Goal: Book appointment/travel/reservation

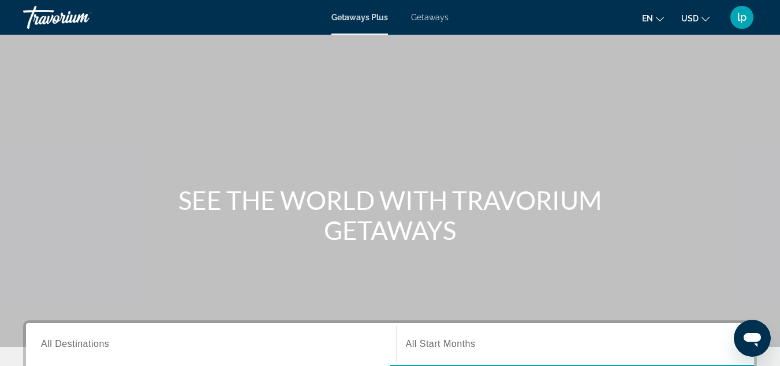
click at [423, 20] on span "Getaways" at bounding box center [430, 17] width 38 height 9
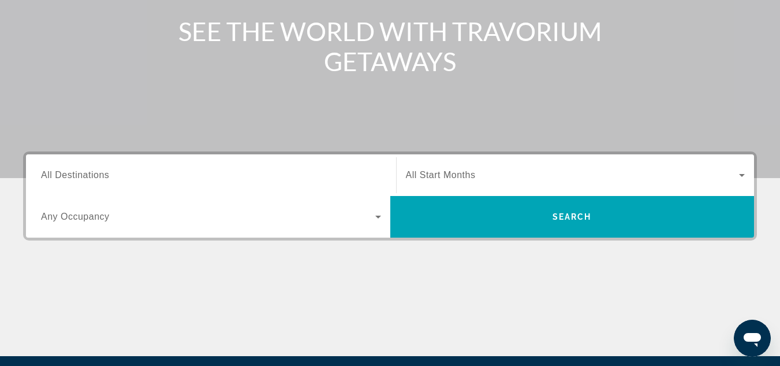
scroll to position [173, 0]
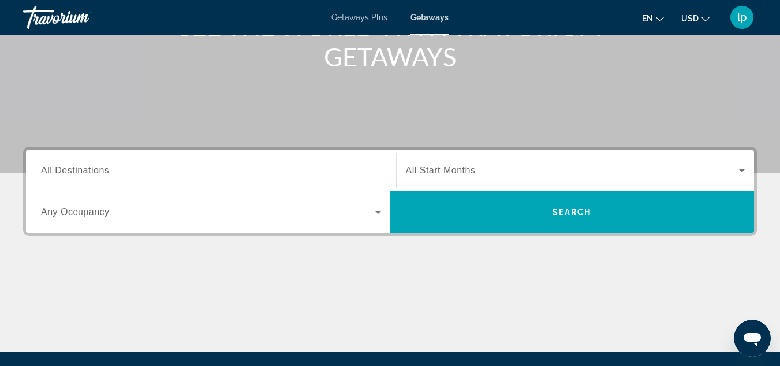
click at [469, 173] on span "All Start Months" at bounding box center [441, 170] width 70 height 10
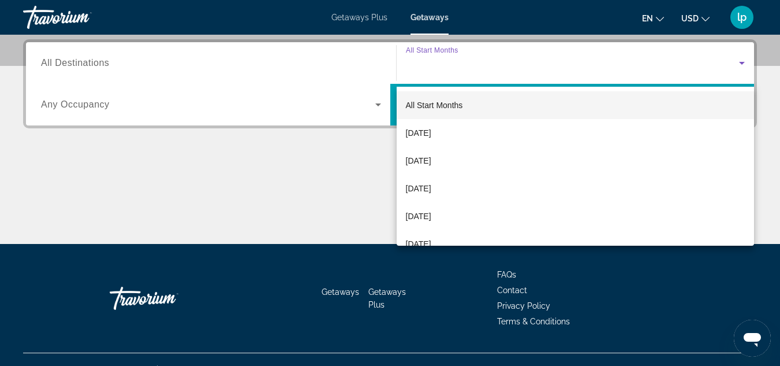
scroll to position [282, 0]
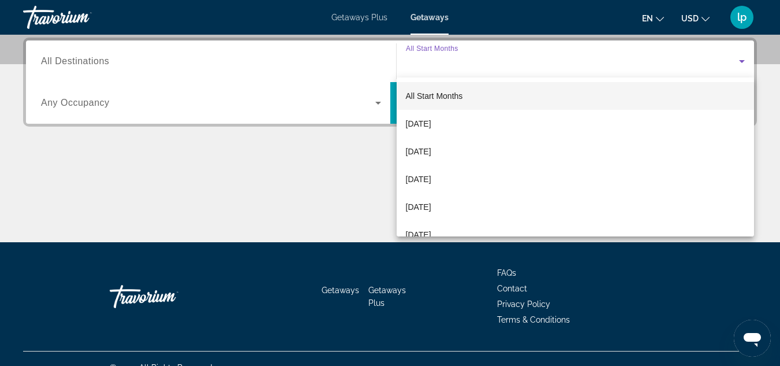
click at [297, 166] on div at bounding box center [390, 183] width 780 height 366
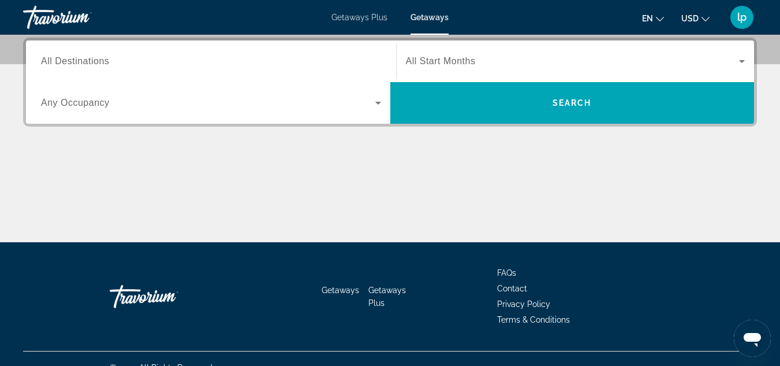
click at [220, 55] on input "Destination All Destinations" at bounding box center [211, 62] width 340 height 14
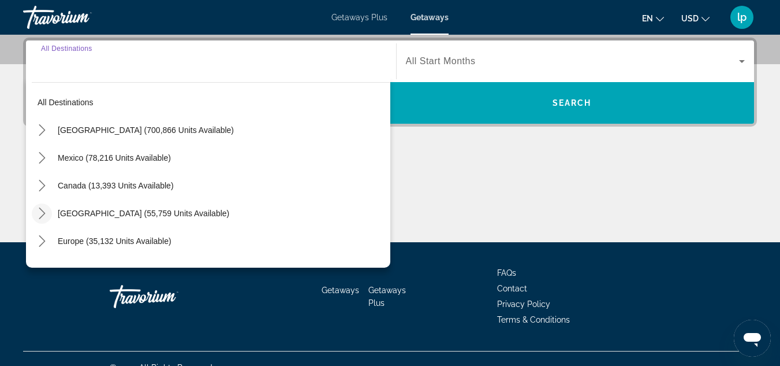
click at [43, 216] on icon "Toggle Caribbean & Atlantic Islands (55,759 units available) submenu" at bounding box center [42, 213] width 12 height 12
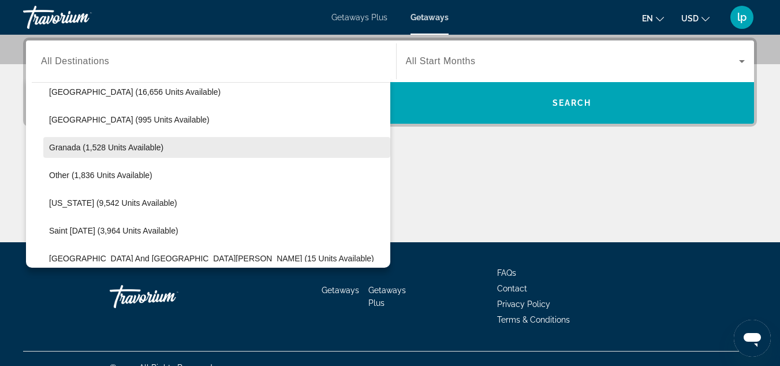
scroll to position [290, 0]
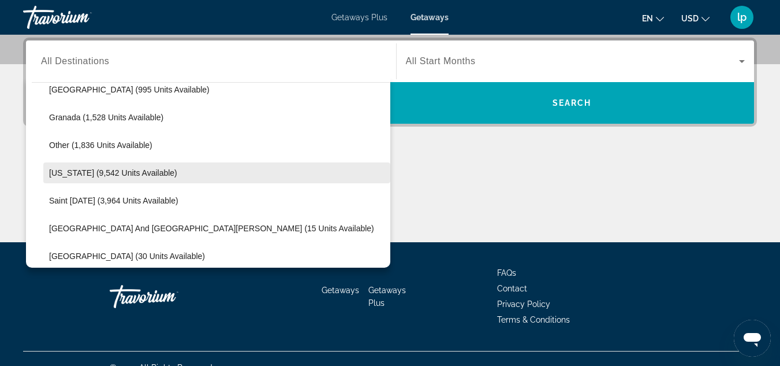
click at [132, 172] on span "[US_STATE] (9,542 units available)" at bounding box center [113, 172] width 128 height 9
type input "**********"
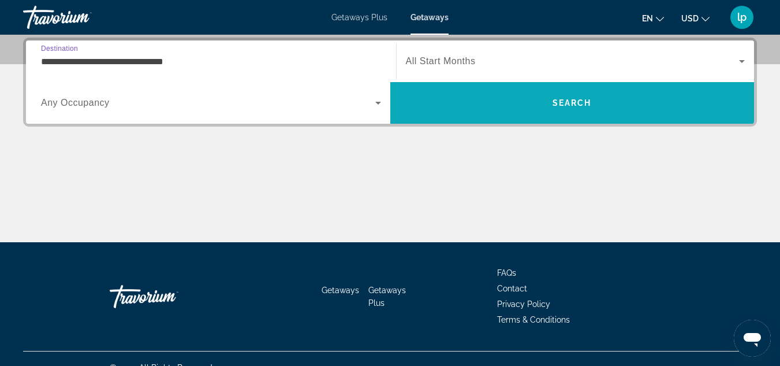
click at [477, 101] on span "Search" at bounding box center [573, 103] width 365 height 28
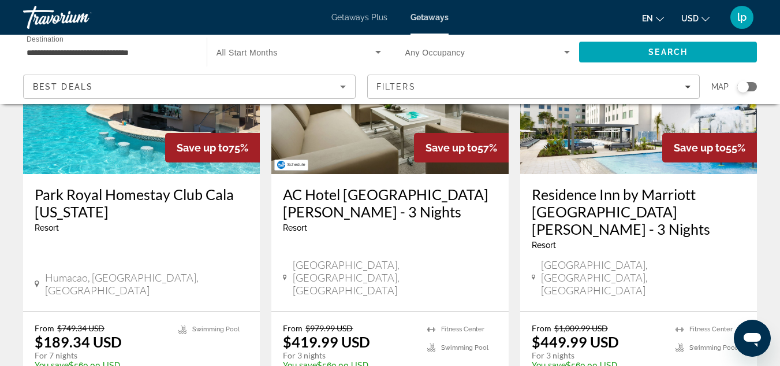
scroll to position [173, 0]
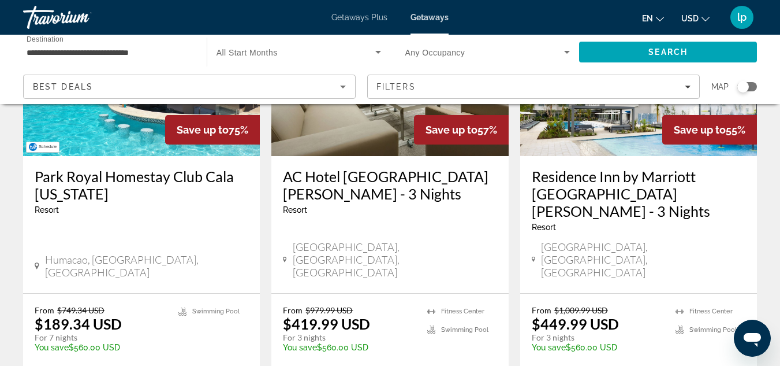
click at [136, 154] on img "Main content" at bounding box center [141, 63] width 237 height 185
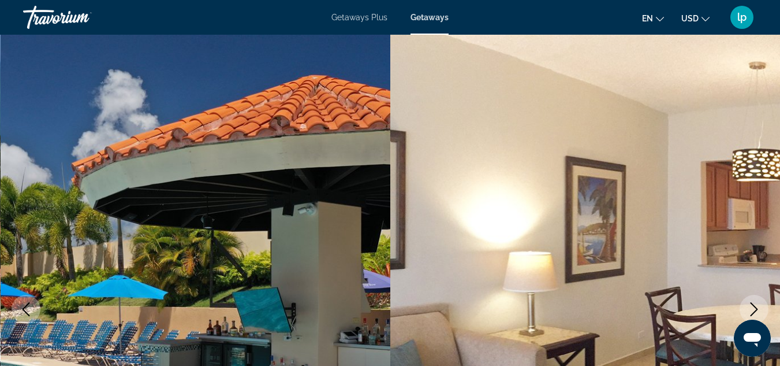
click at [365, 18] on span "Getaways Plus" at bounding box center [360, 17] width 56 height 9
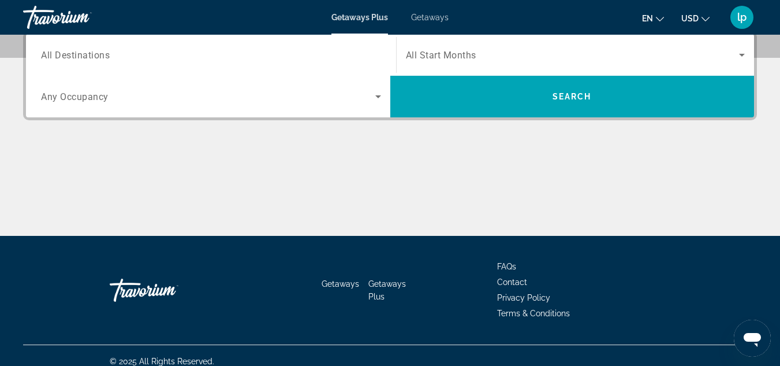
click at [215, 58] on input "Destination All Destinations" at bounding box center [211, 56] width 340 height 14
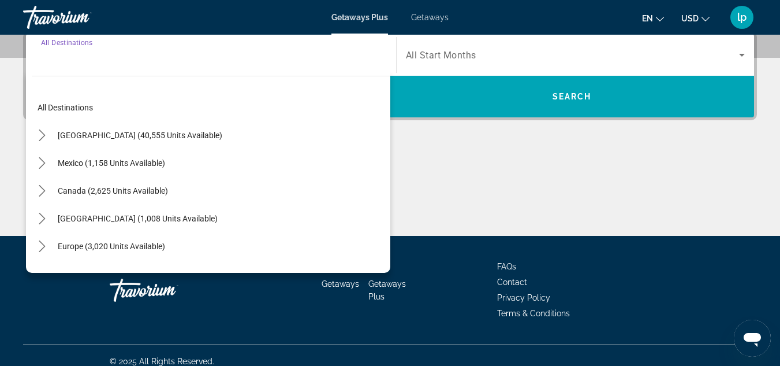
scroll to position [282, 0]
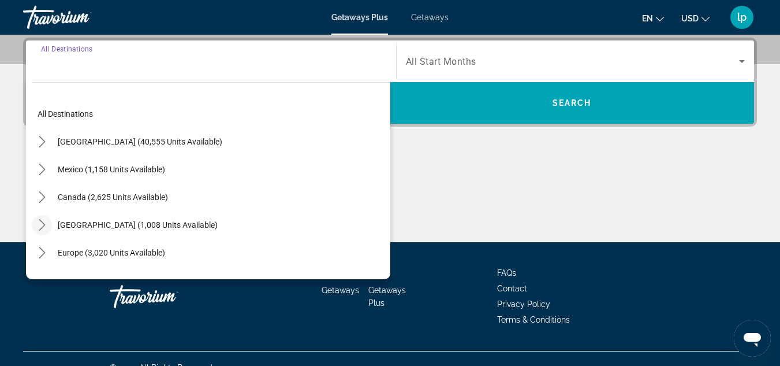
click at [43, 224] on icon "Toggle Caribbean & Atlantic Islands (1,008 units available) submenu" at bounding box center [42, 225] width 6 height 12
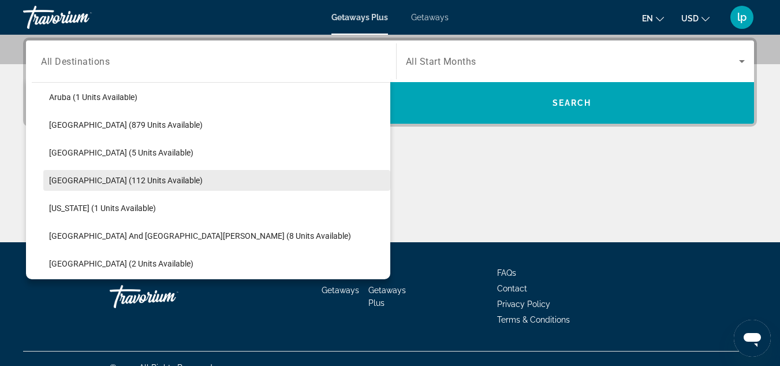
scroll to position [174, 0]
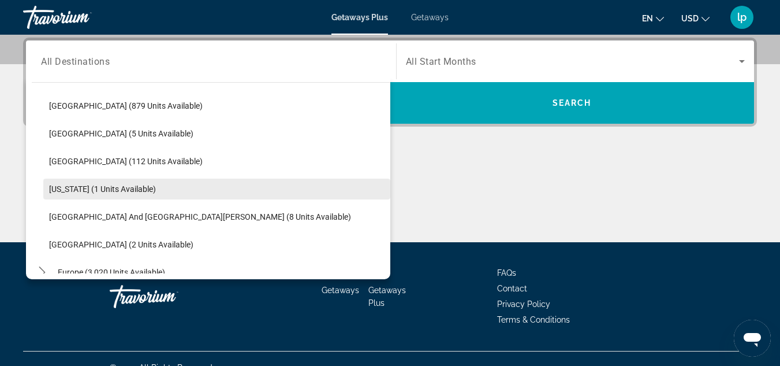
click at [133, 189] on span "[US_STATE] (1 units available)" at bounding box center [102, 188] width 107 height 9
type input "**********"
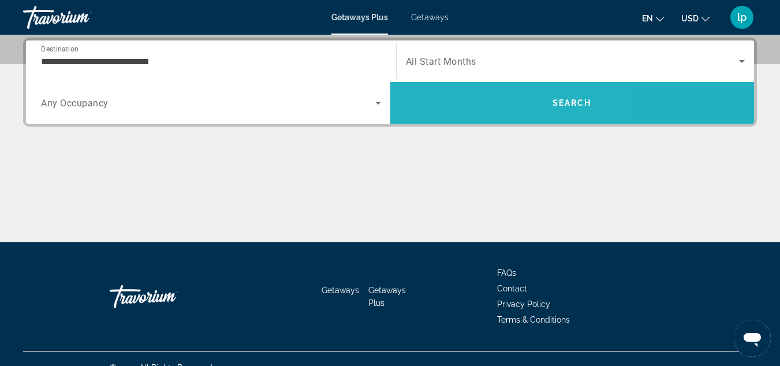
click at [473, 94] on span "Search" at bounding box center [573, 103] width 365 height 28
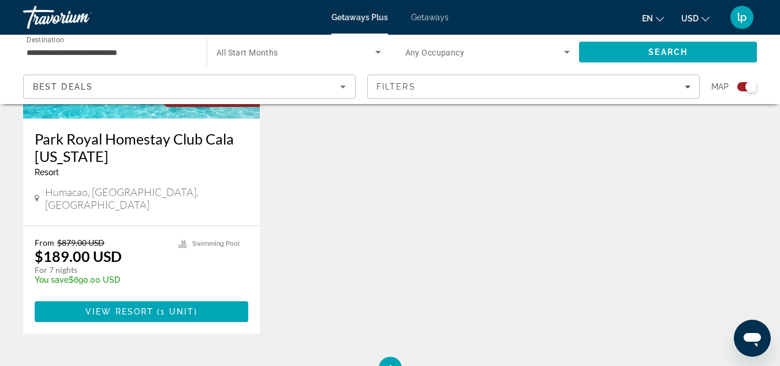
scroll to position [578, 0]
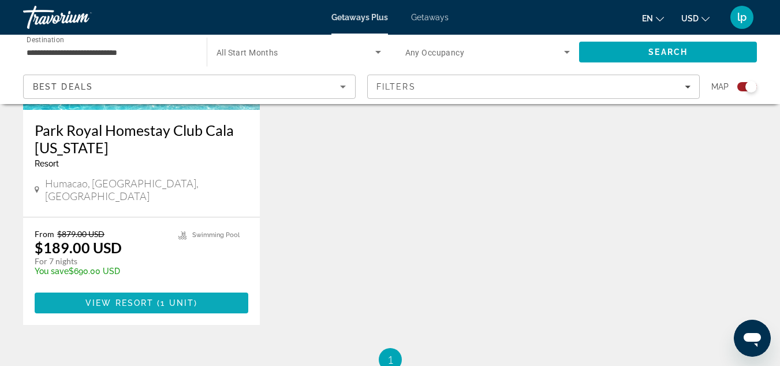
click at [129, 298] on span "View Resort" at bounding box center [119, 302] width 68 height 9
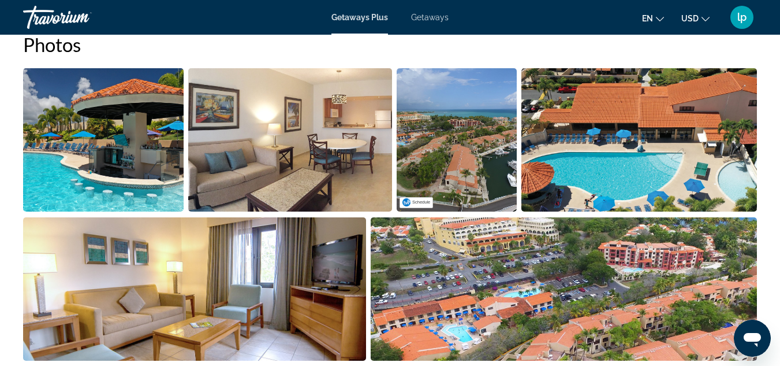
scroll to position [809, 0]
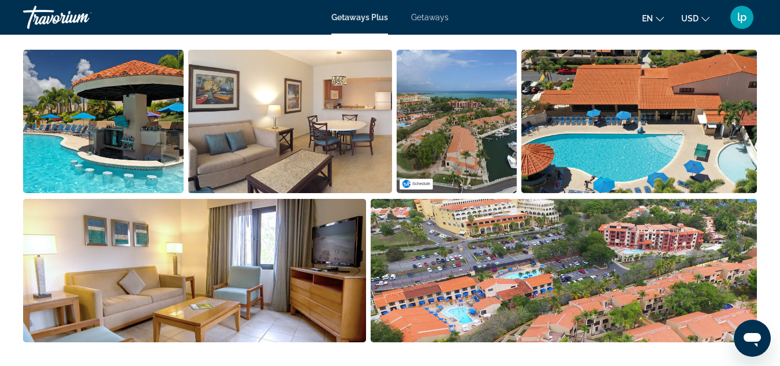
click at [460, 120] on img "Open full-screen image slider" at bounding box center [457, 121] width 120 height 143
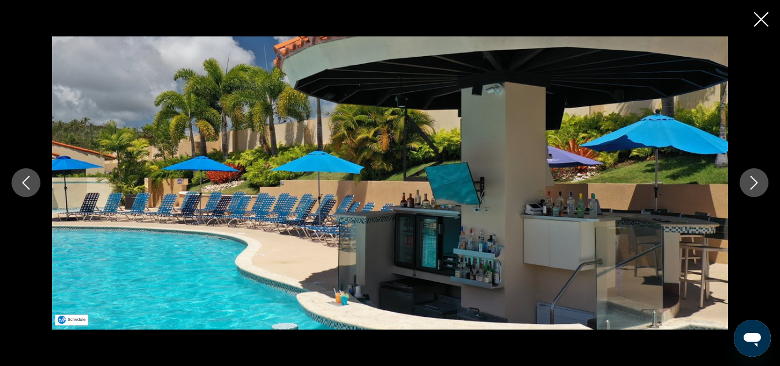
click at [460, 120] on img "Main content" at bounding box center [390, 182] width 676 height 292
click at [752, 182] on icon "Next image" at bounding box center [755, 183] width 14 height 14
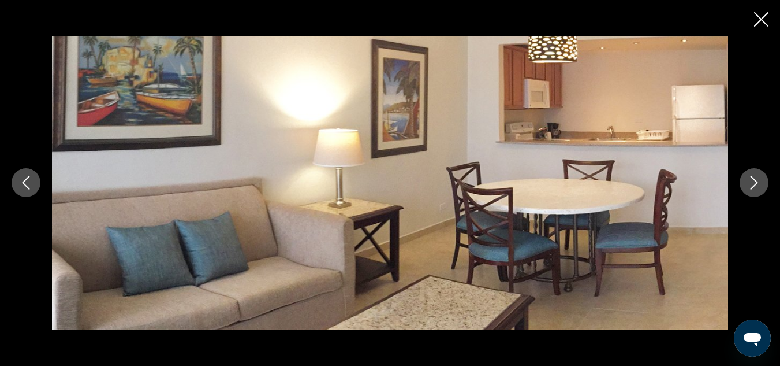
click at [752, 182] on icon "Next image" at bounding box center [755, 183] width 14 height 14
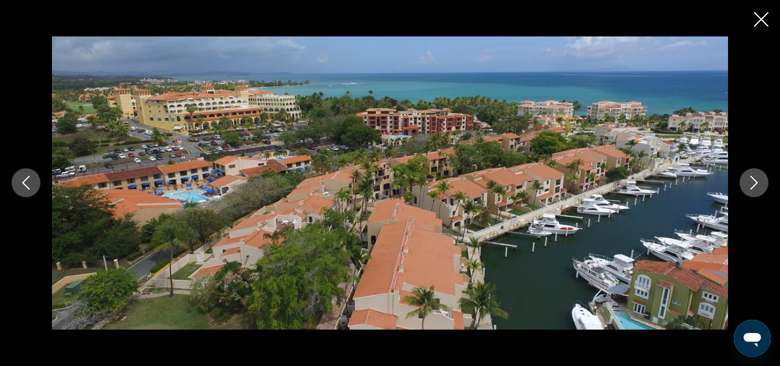
click at [751, 182] on icon "Next image" at bounding box center [755, 183] width 14 height 14
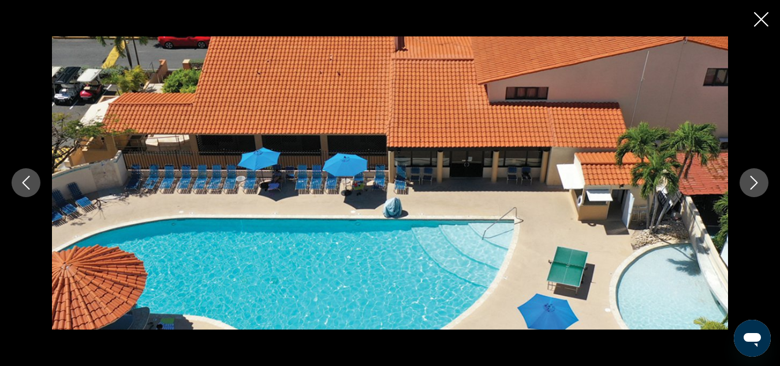
click at [749, 181] on icon "Next image" at bounding box center [755, 183] width 14 height 14
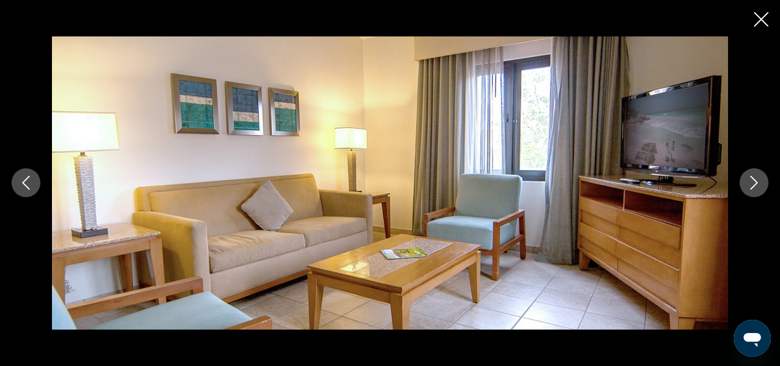
click at [749, 181] on icon "Next image" at bounding box center [755, 183] width 14 height 14
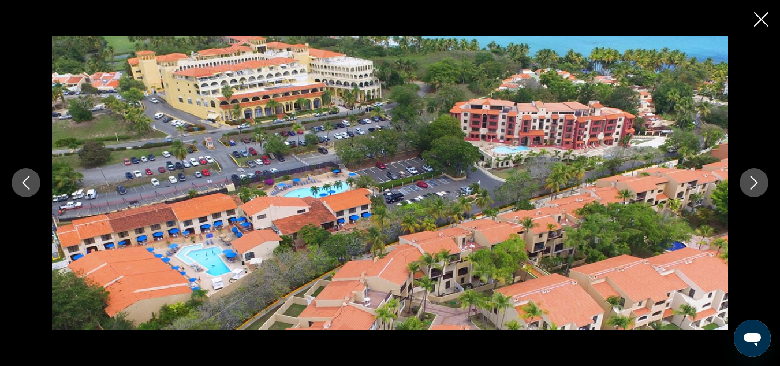
click at [756, 181] on icon "Next image" at bounding box center [755, 183] width 8 height 14
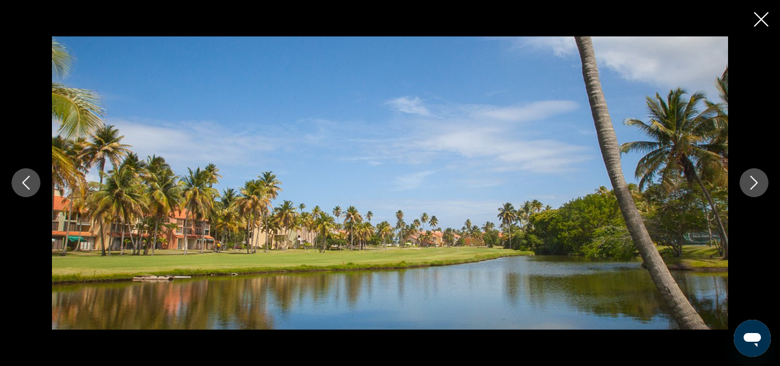
click at [756, 181] on icon "Next image" at bounding box center [755, 183] width 8 height 14
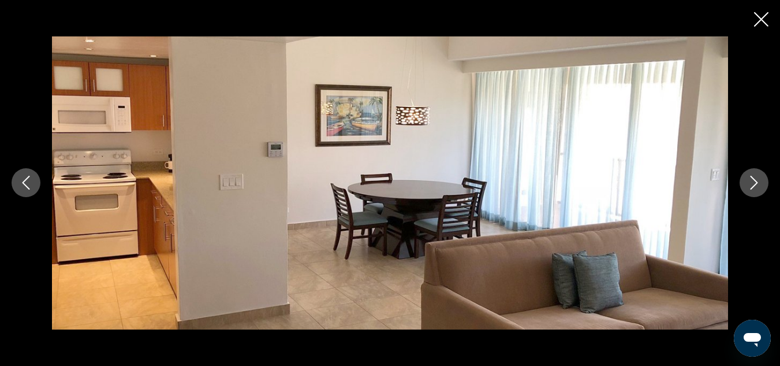
click at [756, 181] on icon "Next image" at bounding box center [755, 183] width 8 height 14
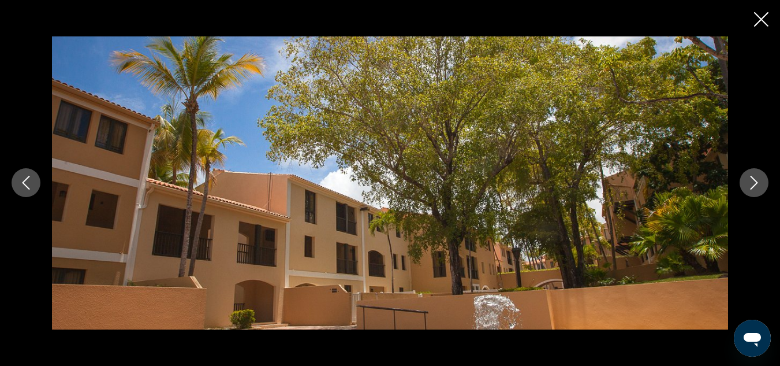
click at [756, 181] on icon "Next image" at bounding box center [755, 183] width 8 height 14
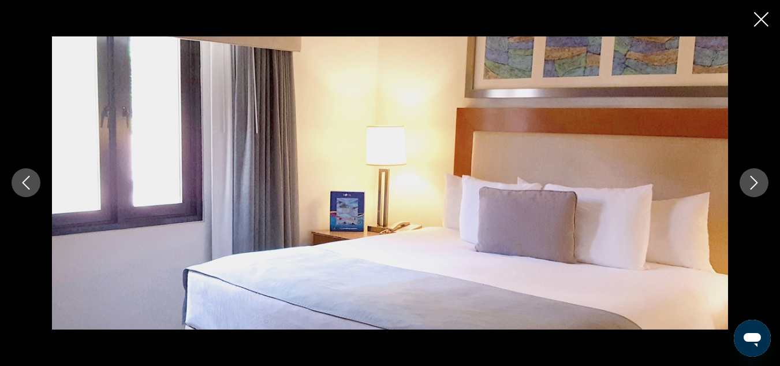
click at [756, 181] on icon "Next image" at bounding box center [755, 183] width 8 height 14
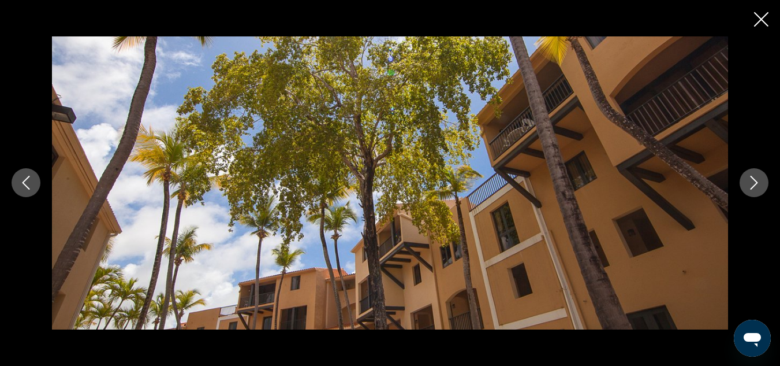
click at [756, 181] on icon "Next image" at bounding box center [755, 183] width 8 height 14
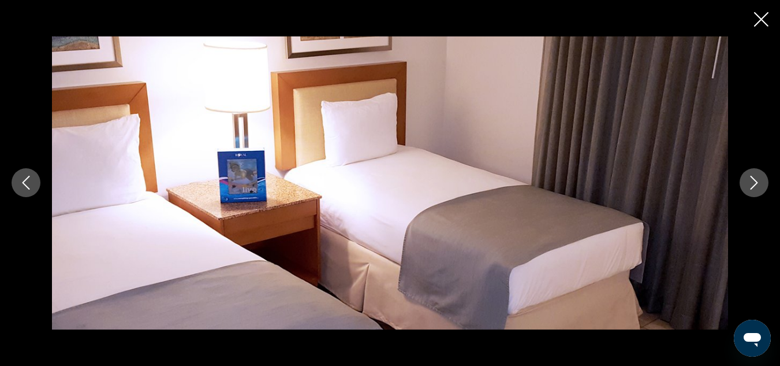
click at [755, 182] on icon "Next image" at bounding box center [755, 183] width 14 height 14
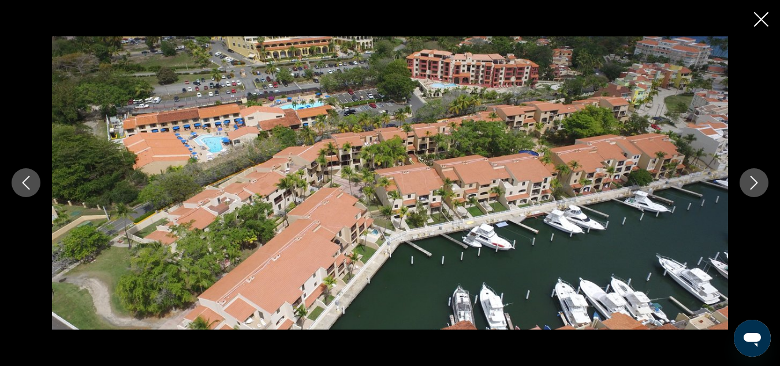
click at [755, 182] on icon "Next image" at bounding box center [755, 183] width 14 height 14
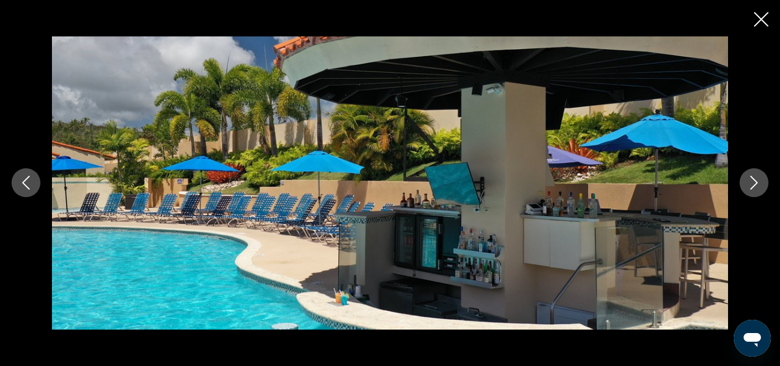
click at [755, 182] on icon "Next image" at bounding box center [755, 183] width 14 height 14
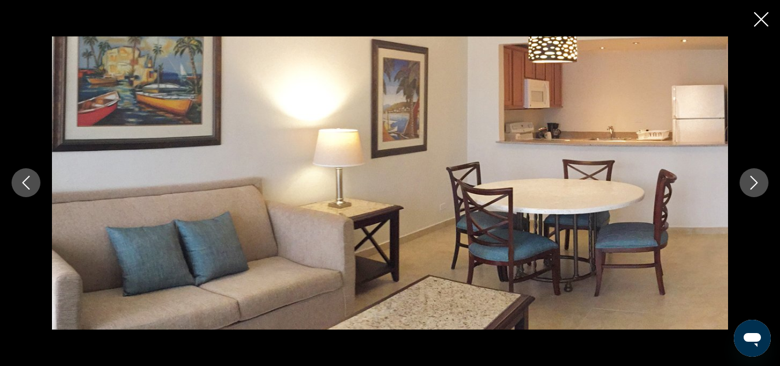
click at [755, 182] on icon "Next image" at bounding box center [755, 183] width 14 height 14
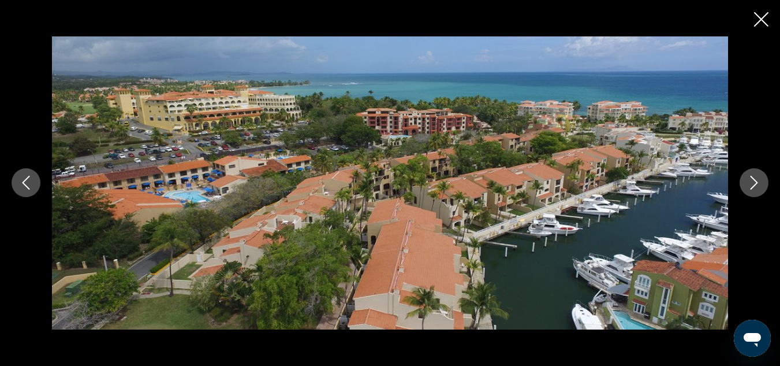
click at [755, 182] on icon "Next image" at bounding box center [755, 183] width 14 height 14
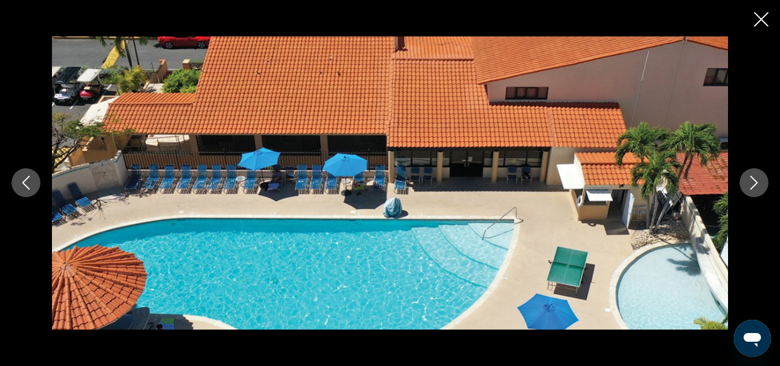
click at [755, 182] on icon "Next image" at bounding box center [755, 183] width 14 height 14
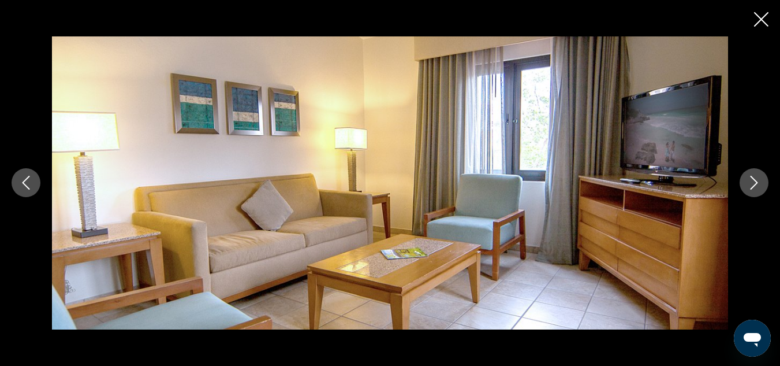
click at [755, 182] on icon "Next image" at bounding box center [755, 183] width 14 height 14
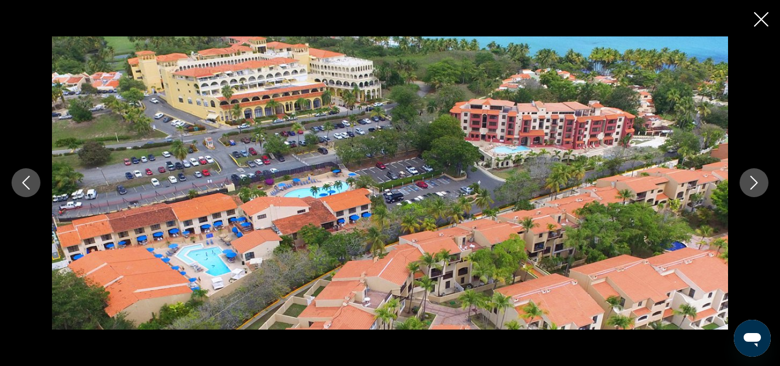
click at [755, 182] on icon "Next image" at bounding box center [755, 183] width 14 height 14
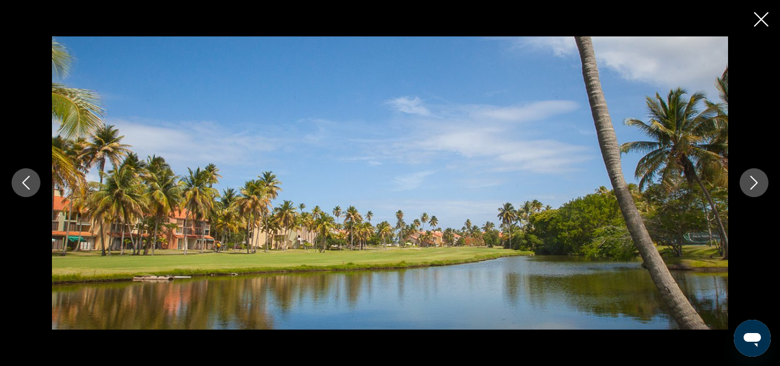
click at [755, 182] on icon "Next image" at bounding box center [755, 183] width 14 height 14
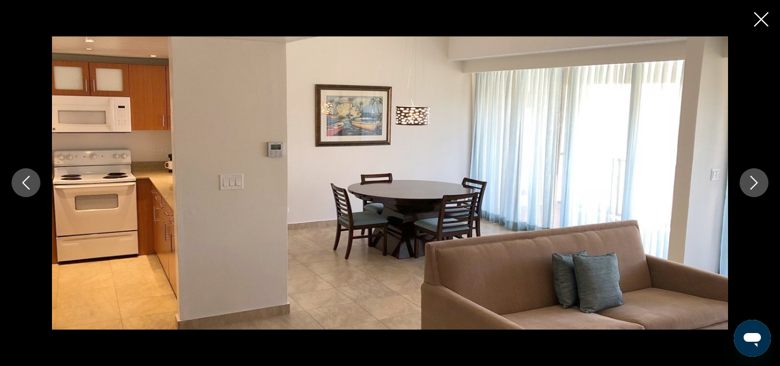
click at [755, 182] on icon "Next image" at bounding box center [755, 183] width 14 height 14
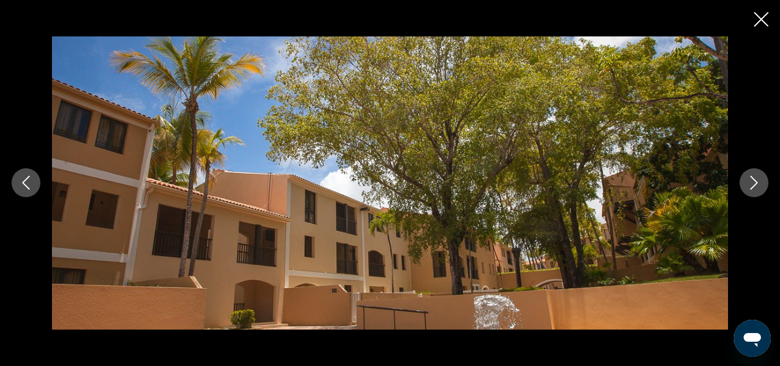
click at [755, 182] on icon "Next image" at bounding box center [755, 183] width 14 height 14
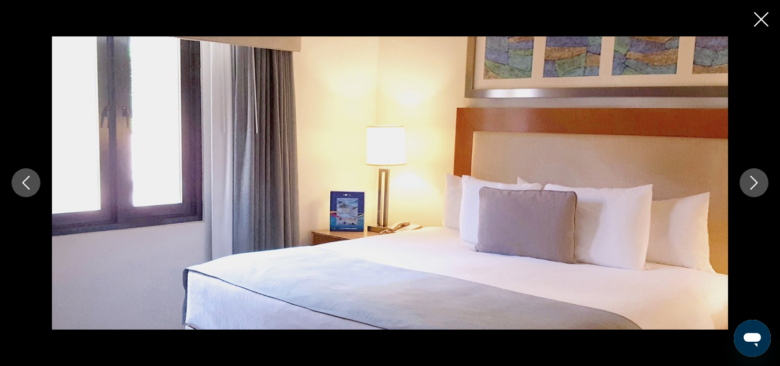
click at [755, 182] on icon "Next image" at bounding box center [755, 183] width 14 height 14
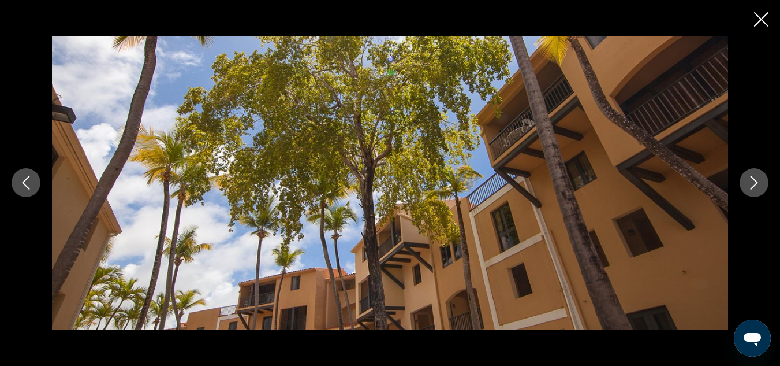
click at [755, 182] on icon "Next image" at bounding box center [755, 183] width 14 height 14
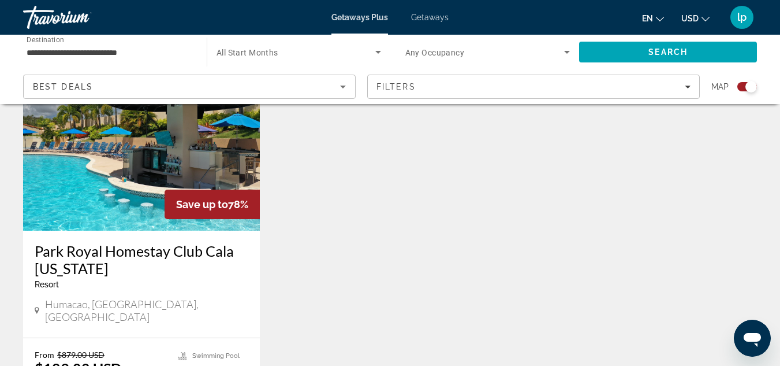
scroll to position [462, 0]
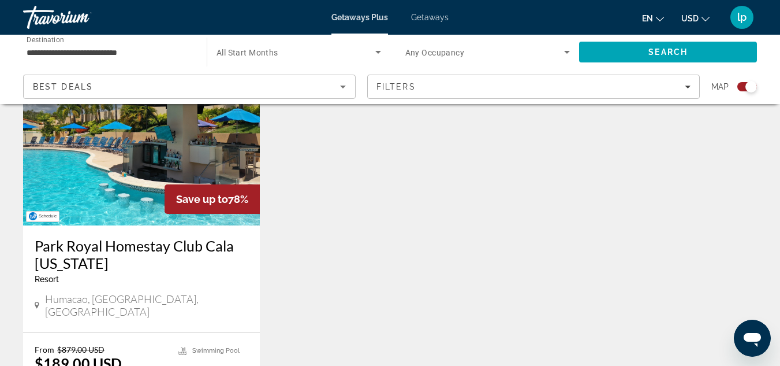
click at [219, 169] on img "Main content" at bounding box center [141, 132] width 237 height 185
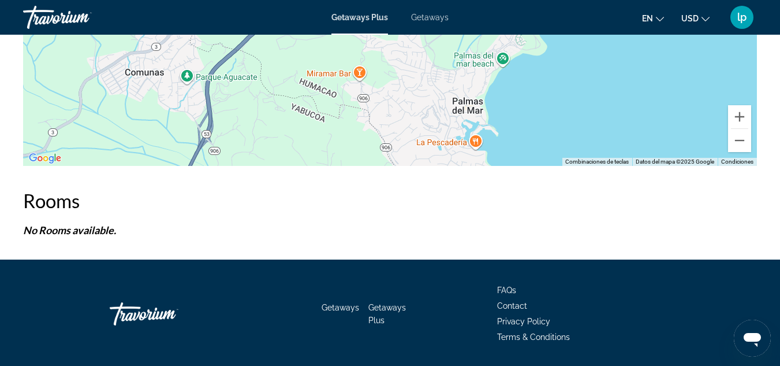
scroll to position [1977, 0]
